Goal: Information Seeking & Learning: Learn about a topic

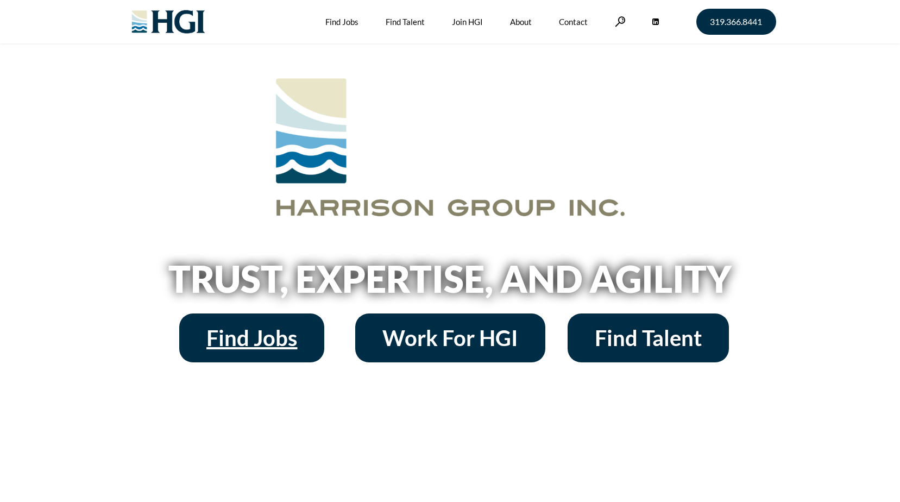
click at [225, 337] on span "Find Jobs" at bounding box center [251, 338] width 91 height 22
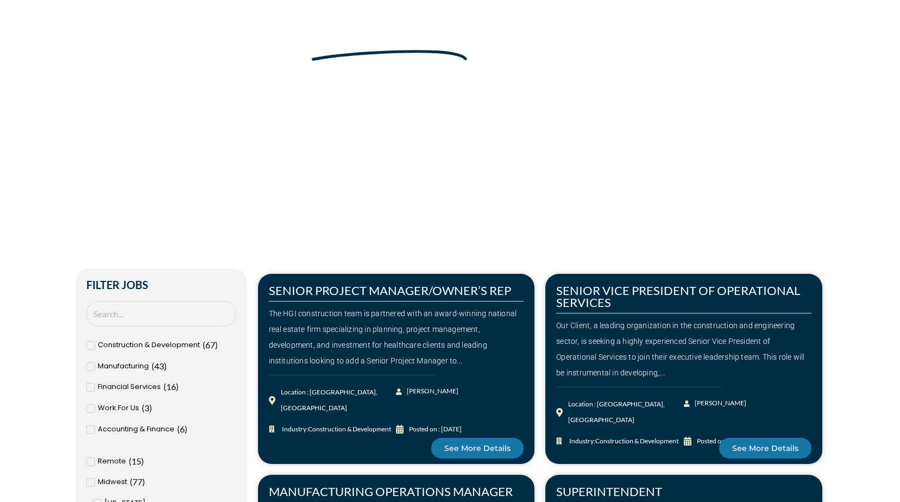
scroll to position [217, 0]
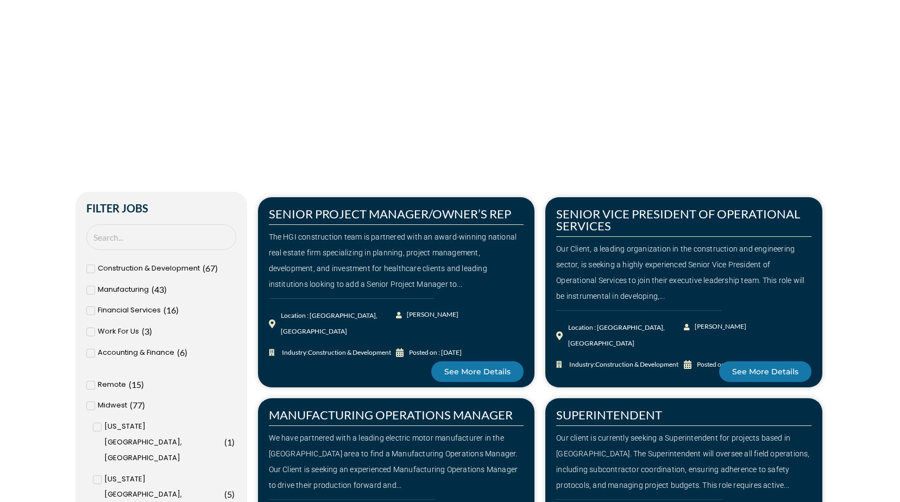
click at [90, 386] on icon at bounding box center [90, 385] width 3 height 3
click at [0, 0] on input "Remote ( 15 )" at bounding box center [0, 0] width 0 height 0
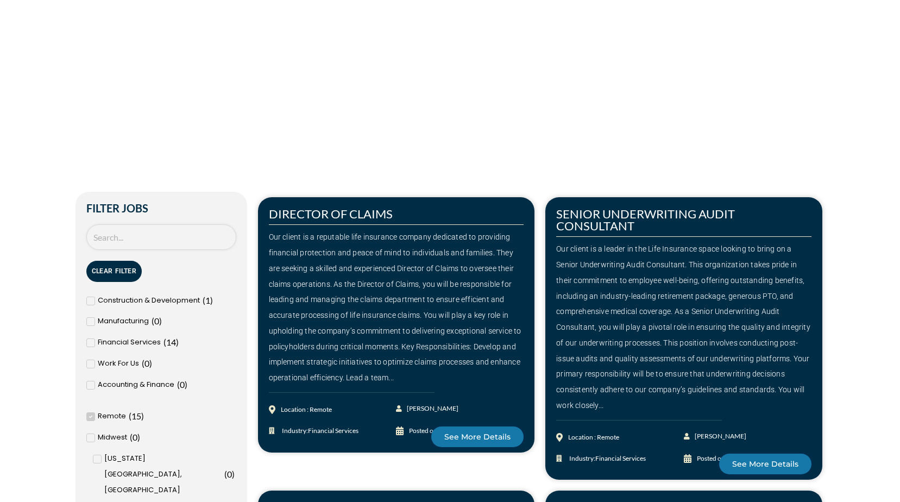
click at [139, 237] on input "Search Job" at bounding box center [161, 237] width 150 height 26
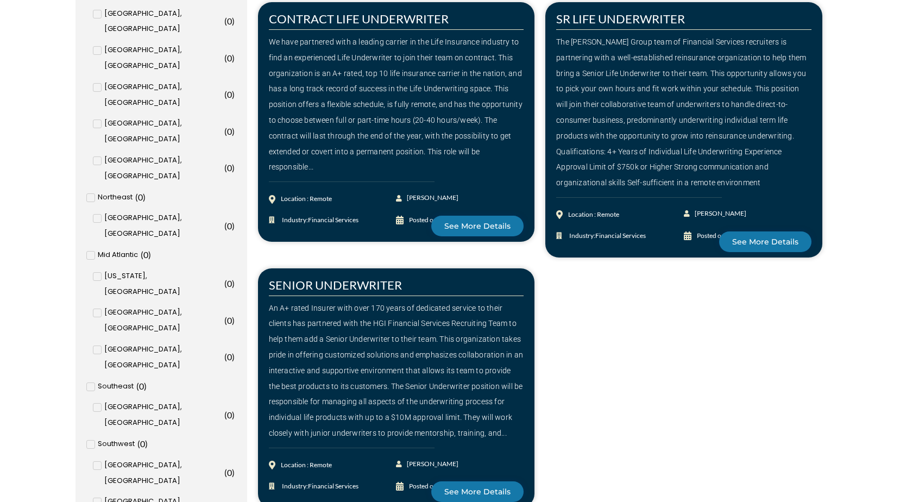
scroll to position [978, 0]
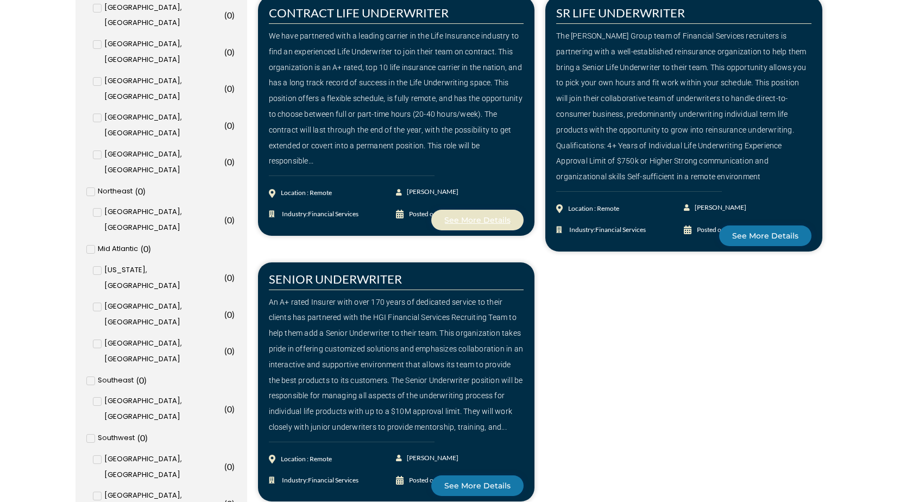
type input "underwriting"
click at [481, 221] on span "See More Details" at bounding box center [477, 220] width 66 height 8
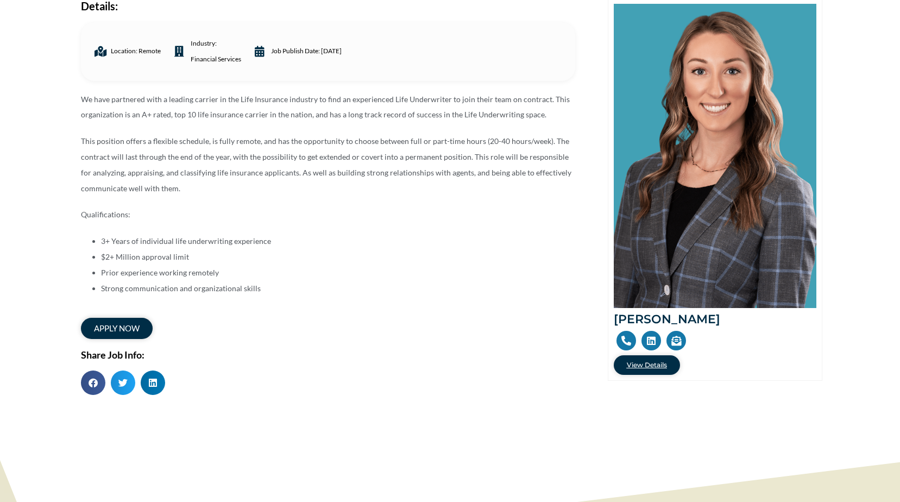
scroll to position [163, 0]
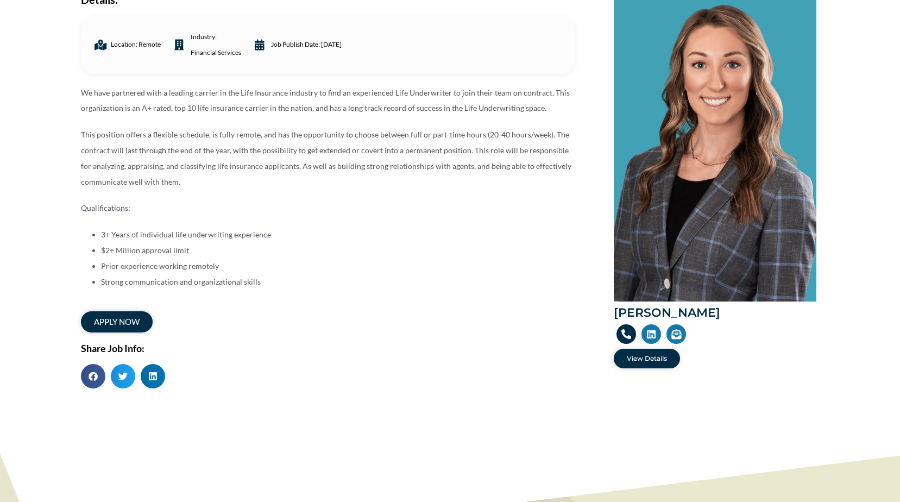
click at [626, 330] on icon at bounding box center [627, 334] width 10 height 10
click at [646, 356] on span "View Details" at bounding box center [647, 358] width 40 height 7
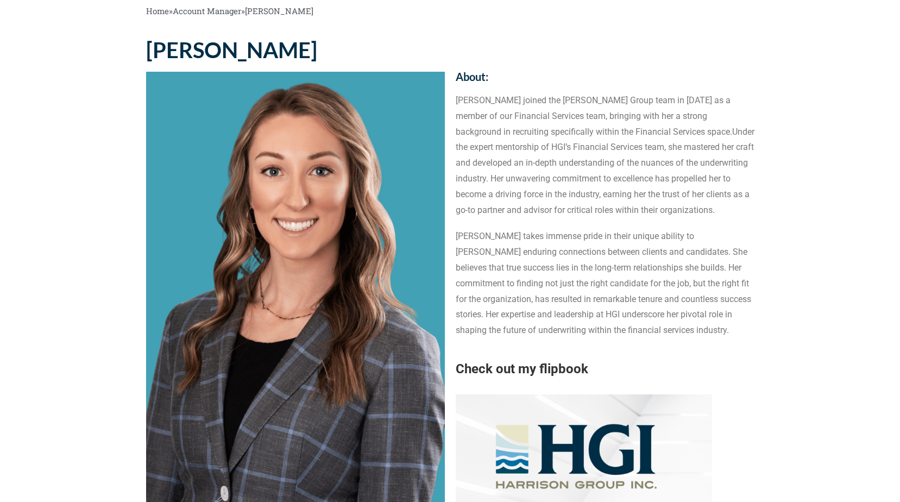
scroll to position [163, 0]
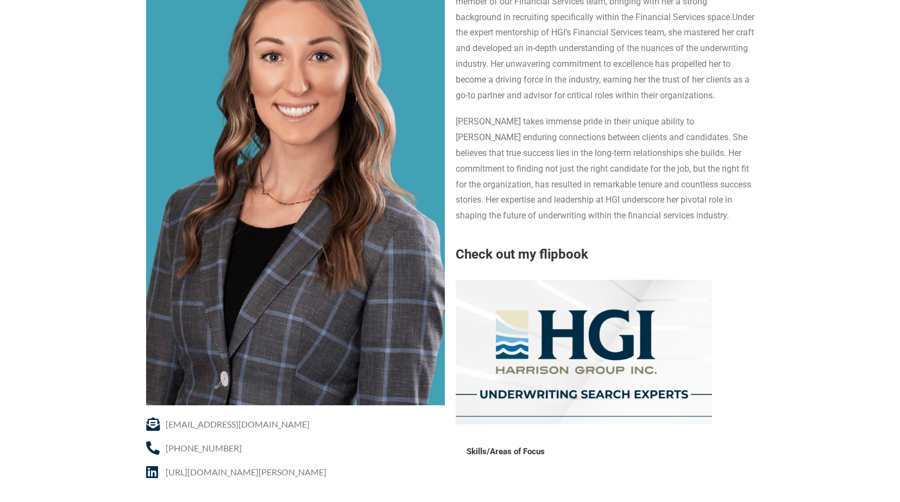
click at [762, 341] on section "SABRINA KNAPP sknapp@harrisongrp.com 319-449-3598 https://www.linkedin.com/in/s…" at bounding box center [450, 492] width 900 height 1146
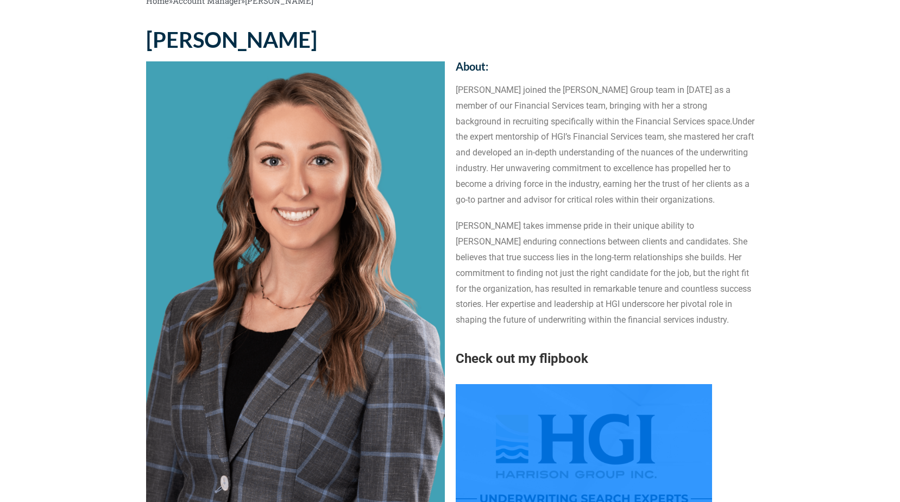
scroll to position [0, 0]
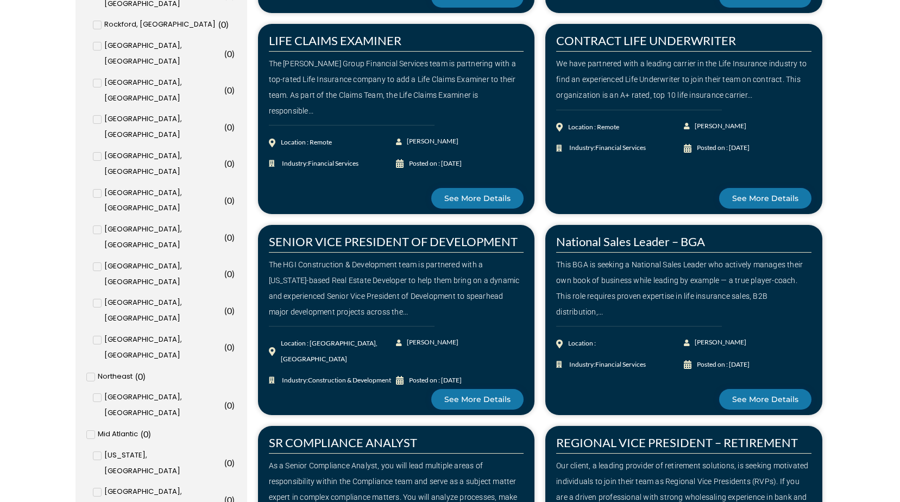
scroll to position [630, 0]
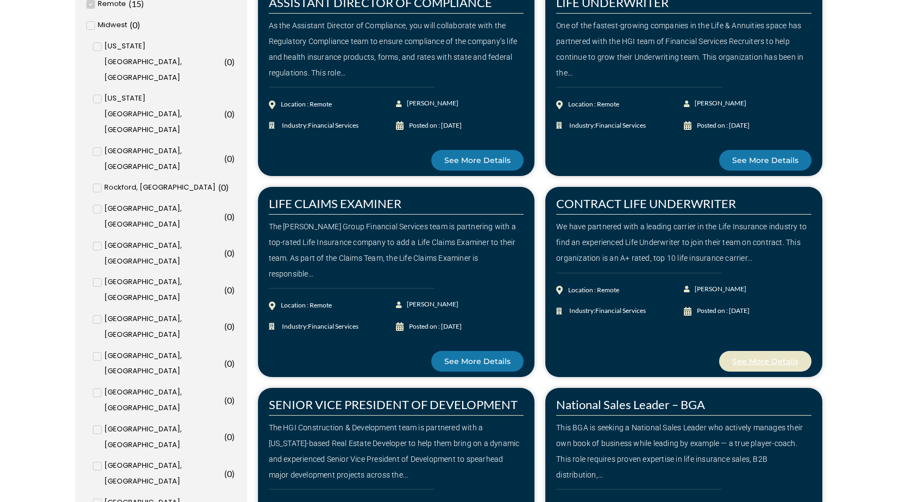
click at [758, 360] on span "See More Details" at bounding box center [765, 362] width 66 height 8
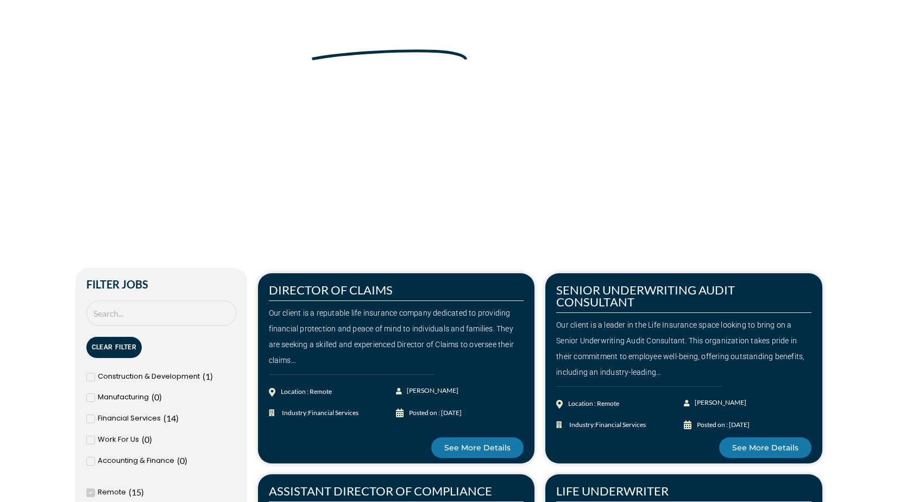
scroll to position [141, 0]
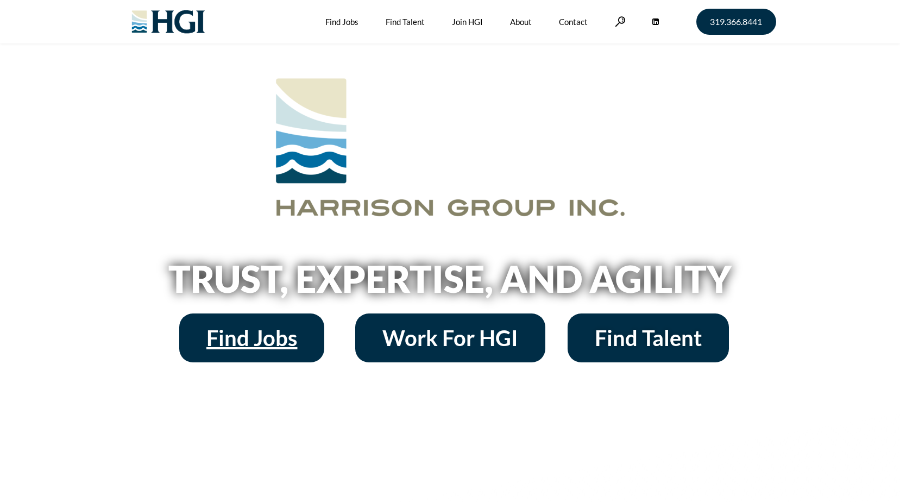
click at [247, 342] on span "Find Jobs" at bounding box center [251, 338] width 91 height 22
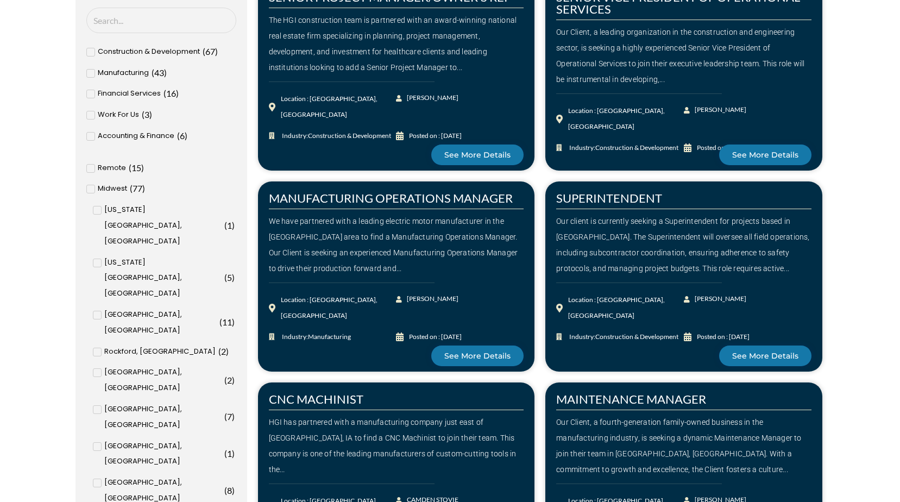
scroll to position [272, 0]
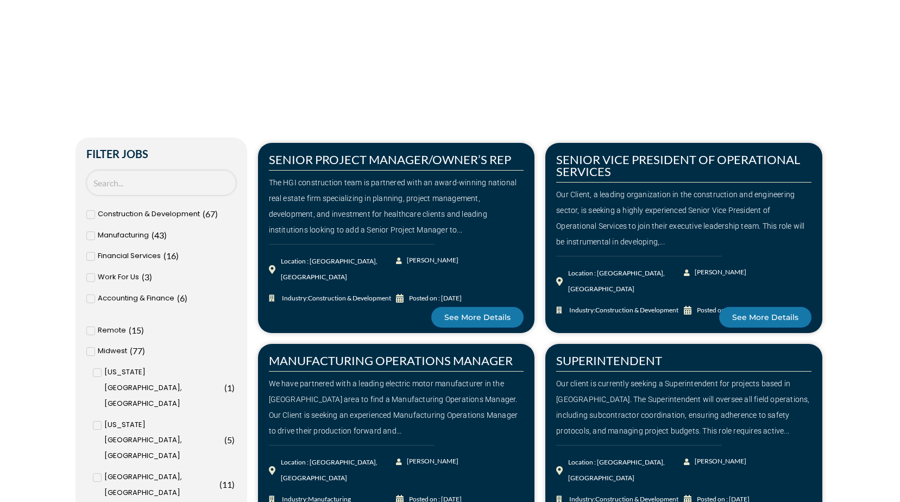
click at [153, 177] on input "Search Job" at bounding box center [161, 183] width 150 height 26
click at [89, 330] on icon at bounding box center [91, 331] width 4 height 7
click at [0, 0] on input "Remote ( 15 )" at bounding box center [0, 0] width 0 height 0
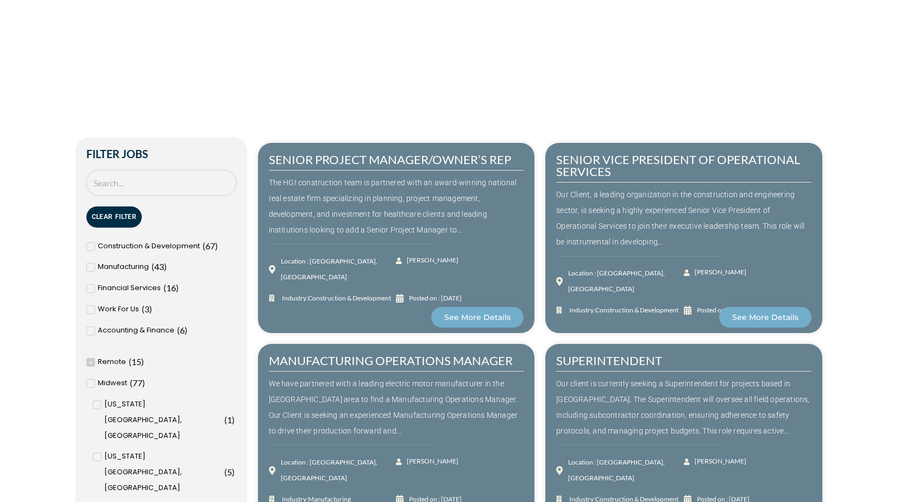
click at [154, 180] on input "Search Job" at bounding box center [161, 183] width 150 height 26
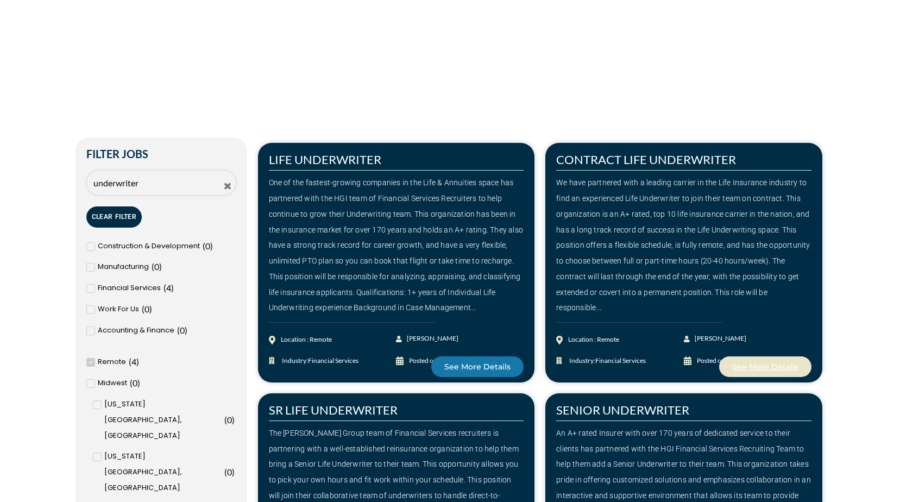
type input "underwriter"
click at [760, 363] on span "See More Details" at bounding box center [765, 367] width 66 height 8
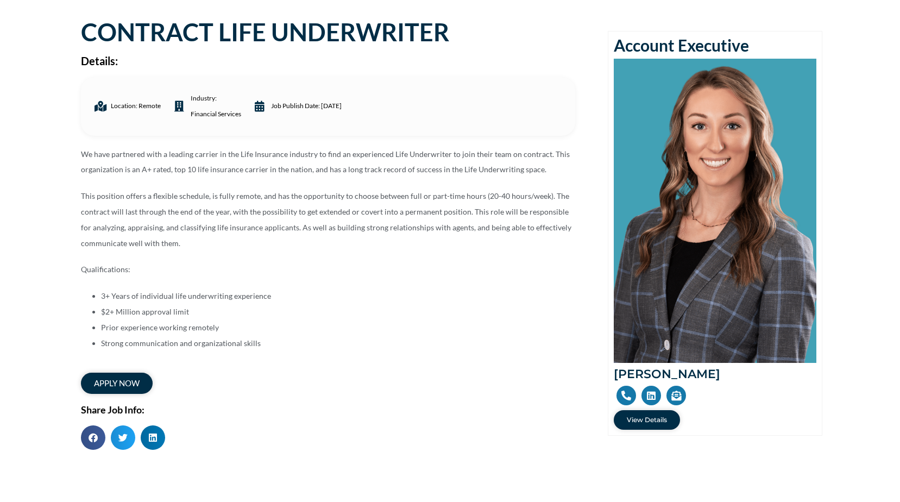
scroll to position [109, 0]
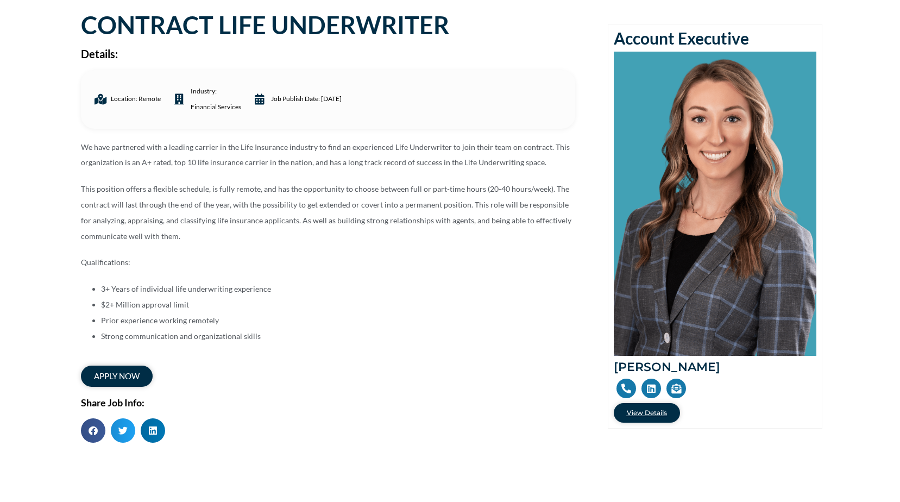
click at [654, 412] on span "View Details" at bounding box center [647, 413] width 40 height 7
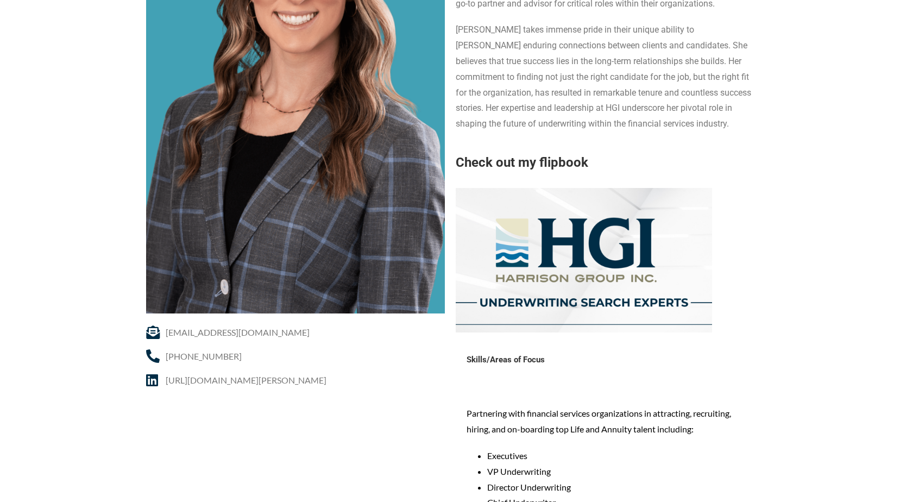
scroll to position [272, 0]
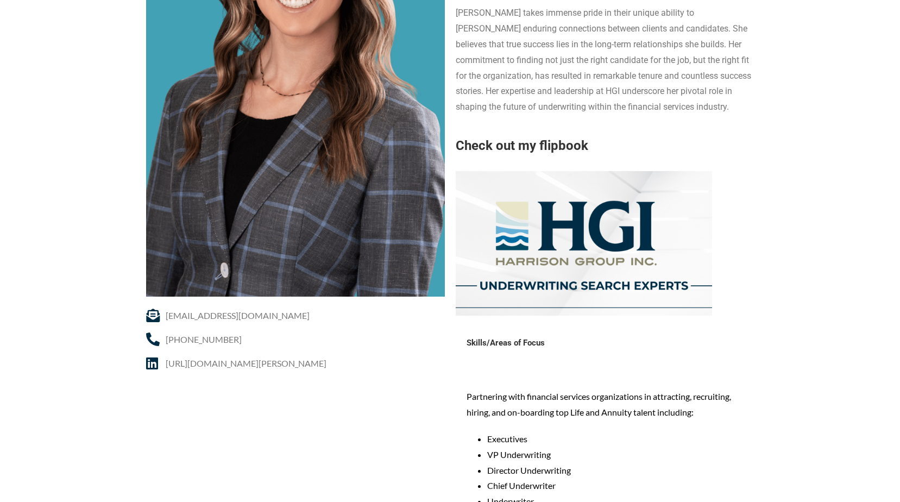
click at [640, 125] on div "[PERSON_NAME] joined the [PERSON_NAME] Group team in [DATE] as a member of our …" at bounding box center [605, 93] width 299 height 446
